Goal: Information Seeking & Learning: Learn about a topic

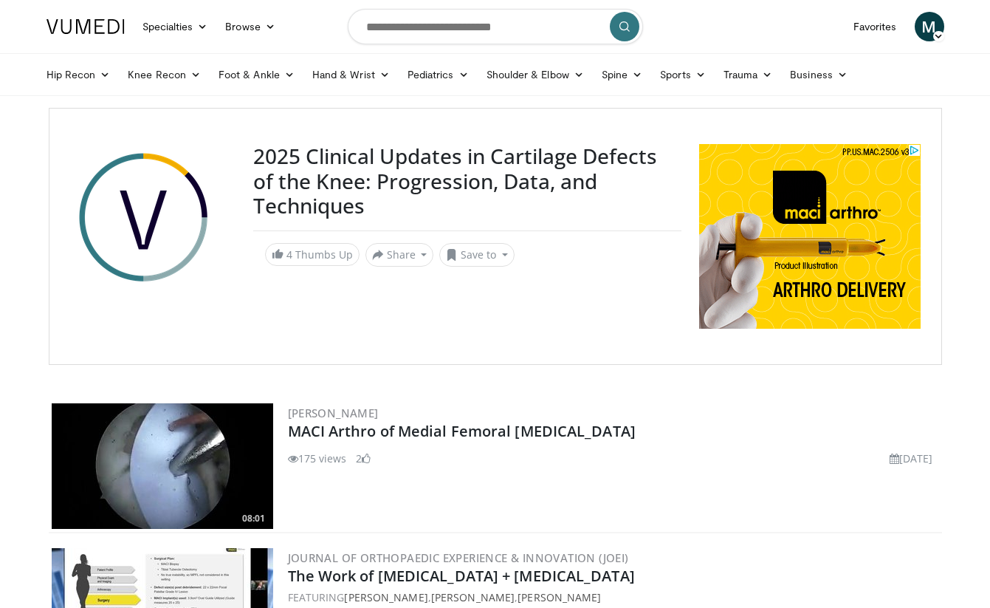
click at [354, 207] on h3 "2025 Clinical Updates in Cartilage Defects of the Knee: Progression, Data, and …" at bounding box center [467, 181] width 428 height 75
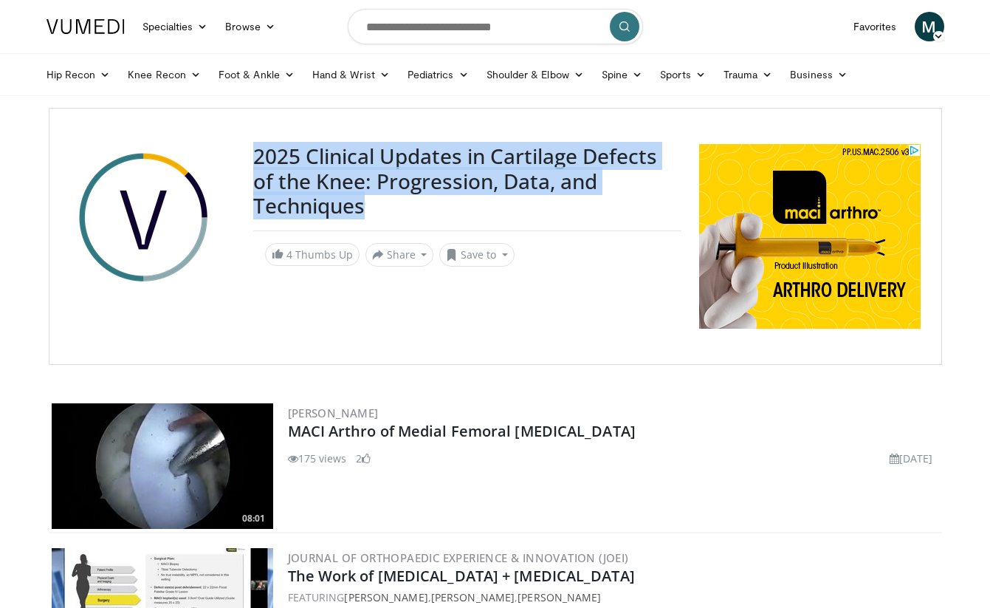
click at [354, 207] on h3 "2025 Clinical Updates in Cartilage Defects of the Knee: Progression, Data, and …" at bounding box center [467, 181] width 428 height 75
copy h3 "2025 Clinical Updates in Cartilage Defects of the Knee: Progression, Data, and …"
